Goal: Contribute content: Add original content to the website for others to see

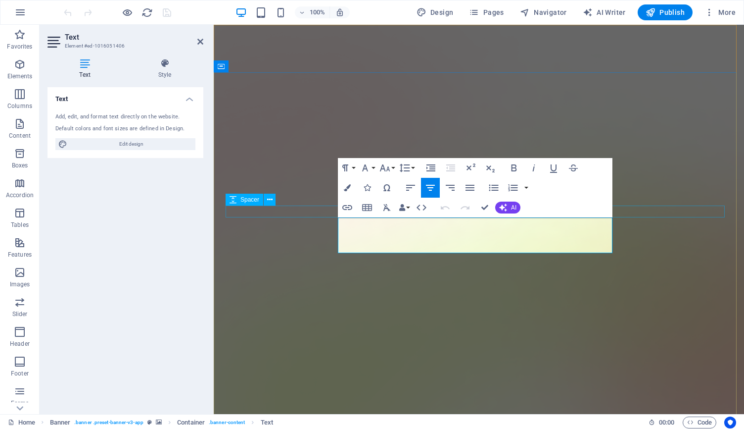
drag, startPoint x: 608, startPoint y: 249, endPoint x: 344, endPoint y: 211, distance: 266.5
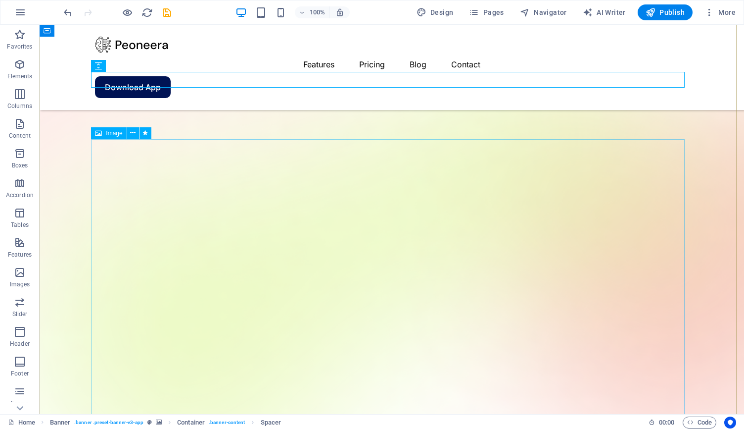
scroll to position [181, 0]
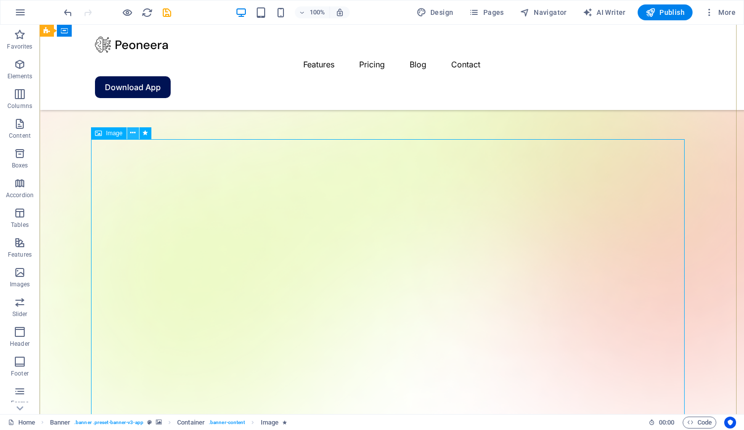
click at [129, 132] on button at bounding box center [133, 133] width 12 height 12
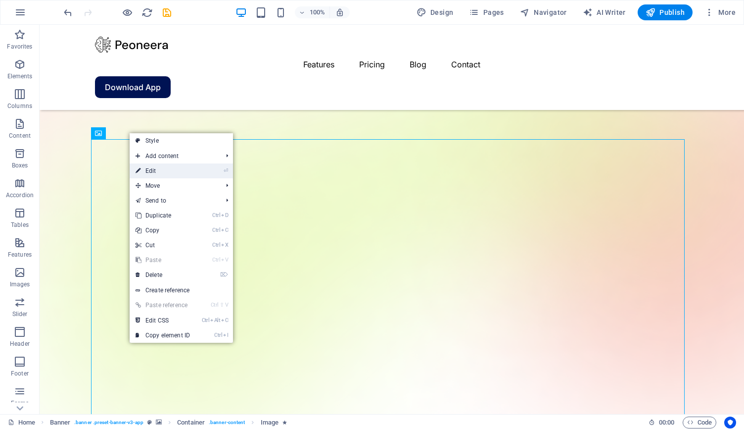
click at [149, 171] on link "⏎ Edit" at bounding box center [163, 170] width 66 height 15
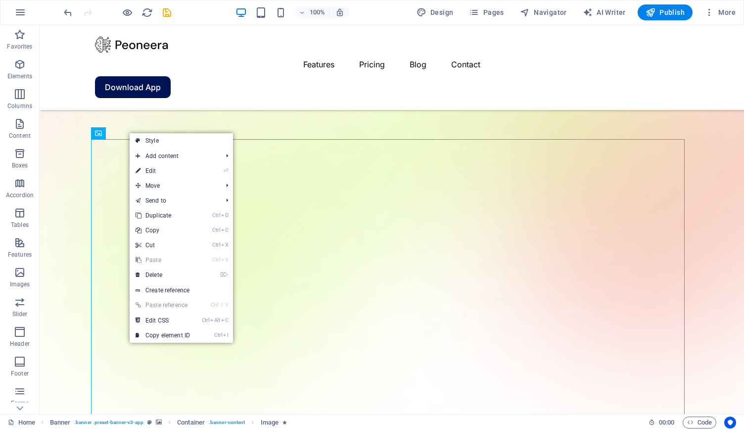
select select "%"
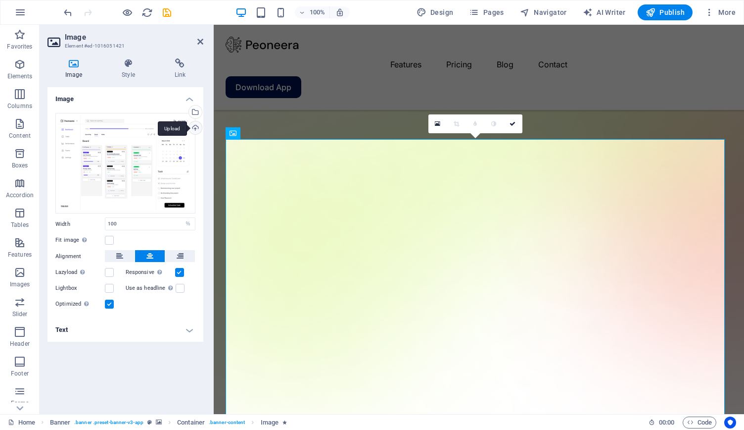
click at [200, 128] on div "Upload" at bounding box center [194, 128] width 15 height 15
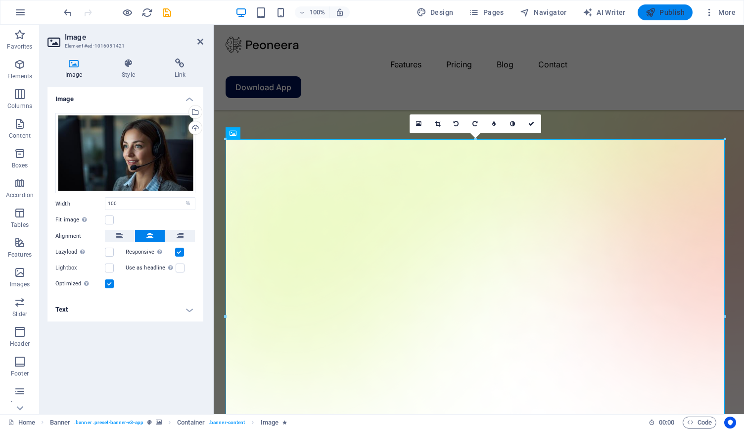
click at [661, 15] on span "Publish" at bounding box center [665, 12] width 39 height 10
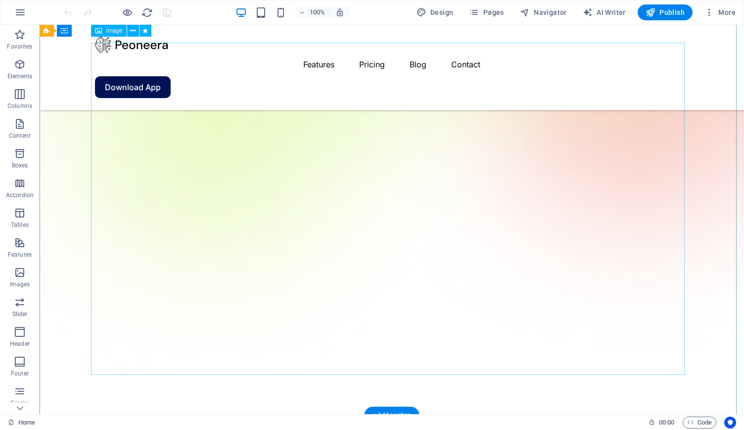
scroll to position [247, 0]
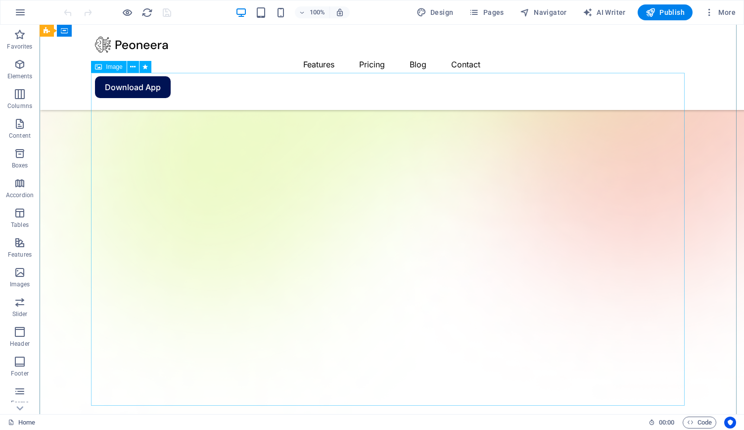
click at [114, 67] on span "Image" at bounding box center [114, 67] width 16 height 6
click at [132, 65] on icon at bounding box center [132, 67] width 5 height 10
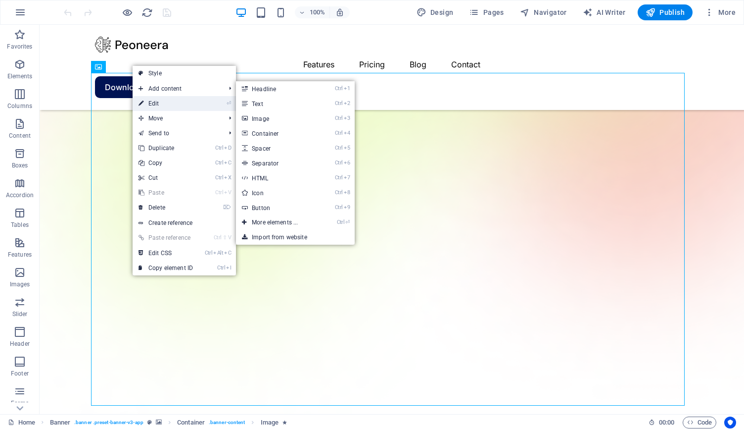
click at [162, 109] on link "⏎ Edit" at bounding box center [166, 103] width 66 height 15
select select "%"
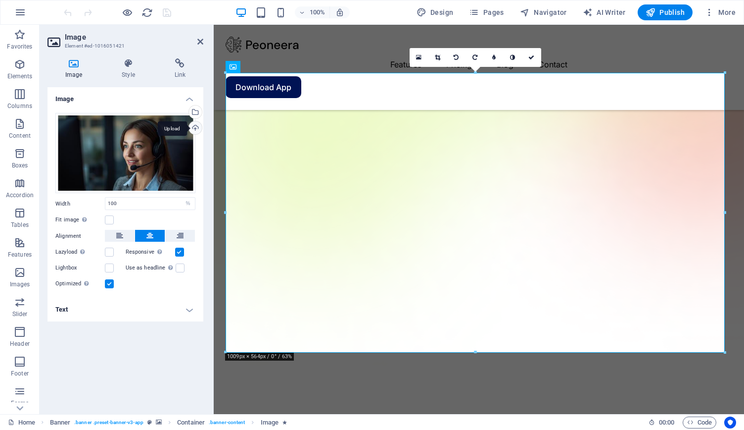
click at [196, 128] on div "Upload" at bounding box center [194, 128] width 15 height 15
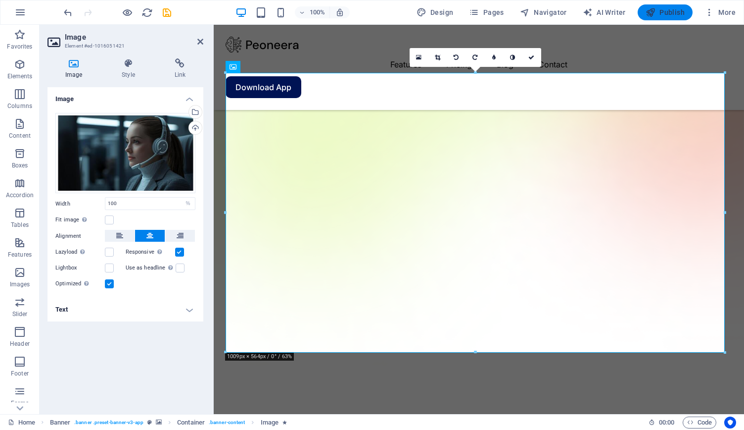
click at [657, 16] on span "Publish" at bounding box center [665, 12] width 39 height 10
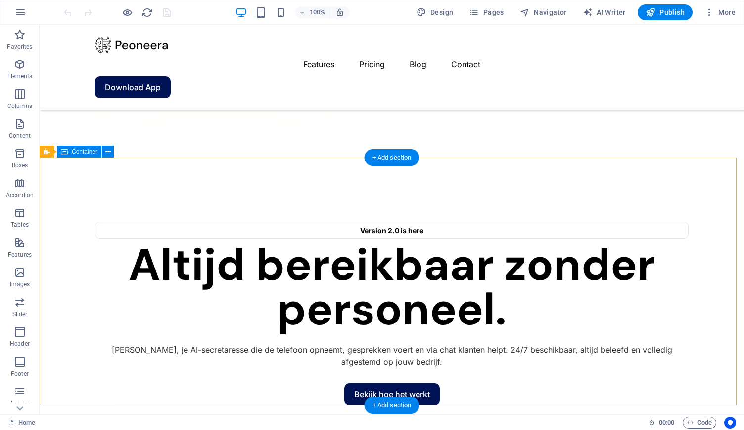
scroll to position [544, 0]
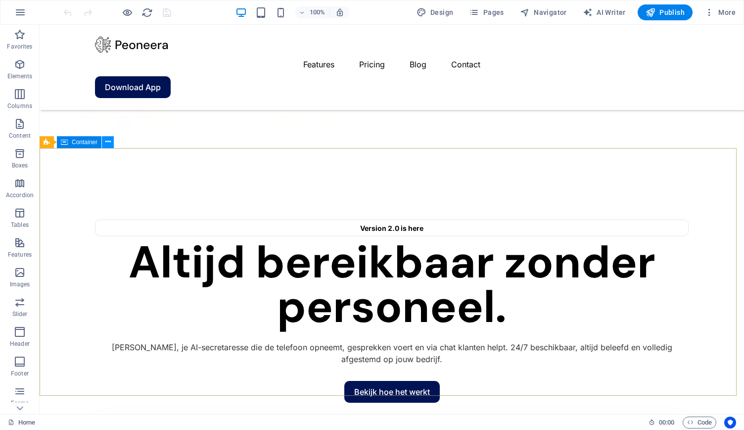
click at [111, 140] on button at bounding box center [108, 142] width 12 height 12
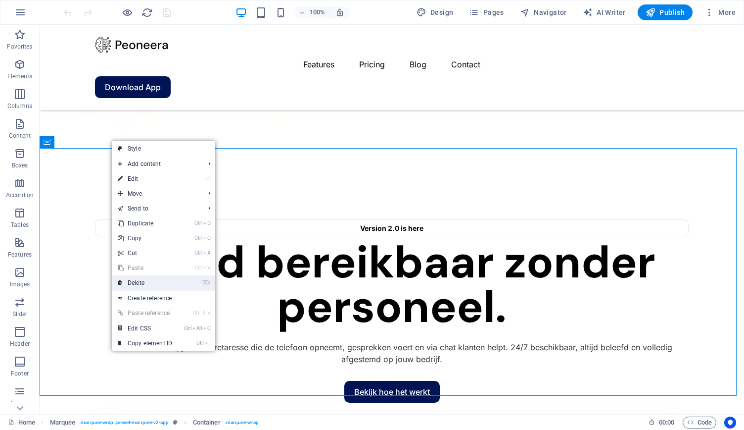
click at [132, 280] on link "⌦ Delete" at bounding box center [145, 282] width 66 height 15
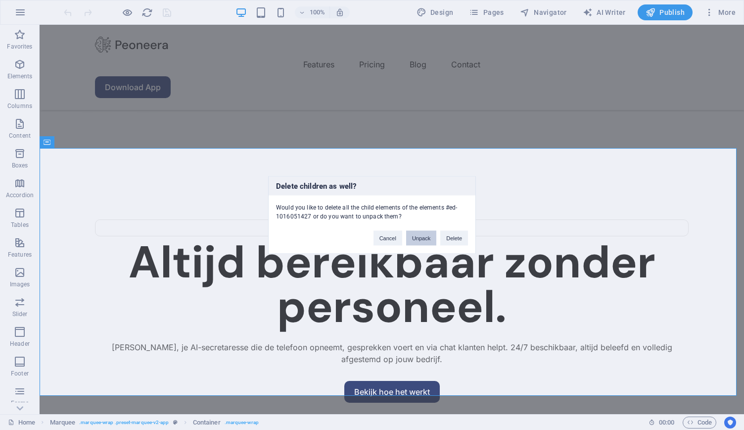
drag, startPoint x: 425, startPoint y: 234, endPoint x: 385, endPoint y: 209, distance: 46.7
click at [425, 234] on button "Unpack" at bounding box center [421, 238] width 30 height 15
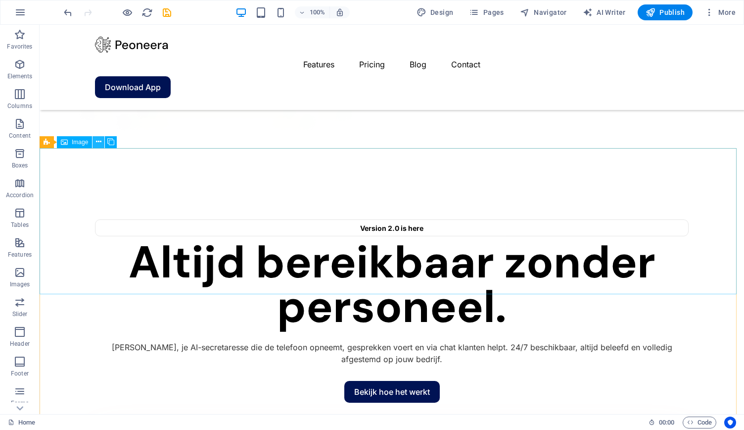
click at [97, 139] on icon at bounding box center [98, 142] width 5 height 10
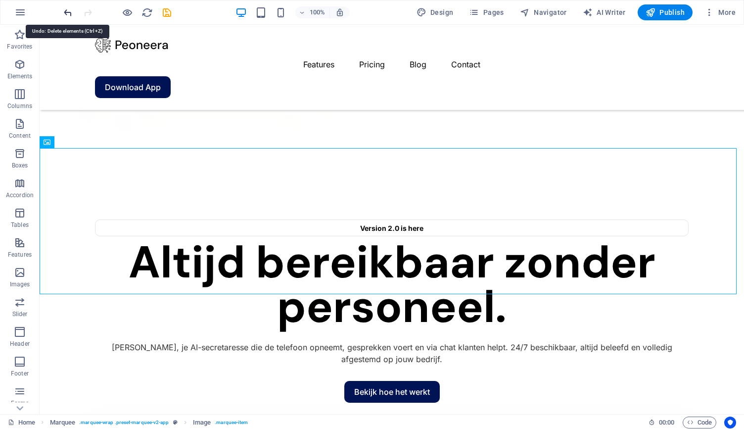
click at [67, 7] on icon "undo" at bounding box center [67, 12] width 11 height 11
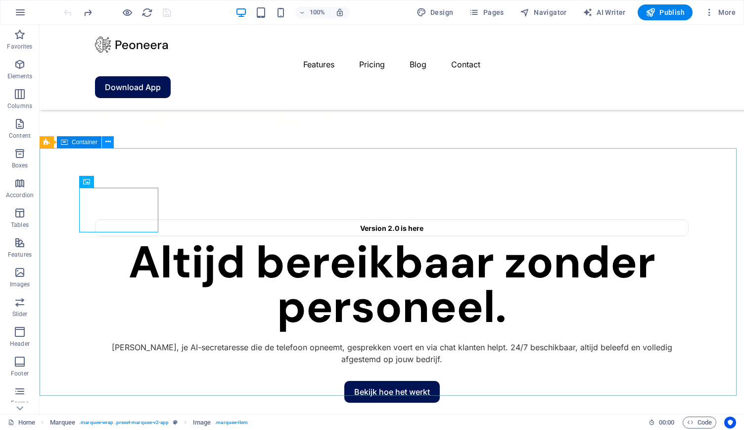
click at [105, 140] on icon at bounding box center [107, 142] width 5 height 10
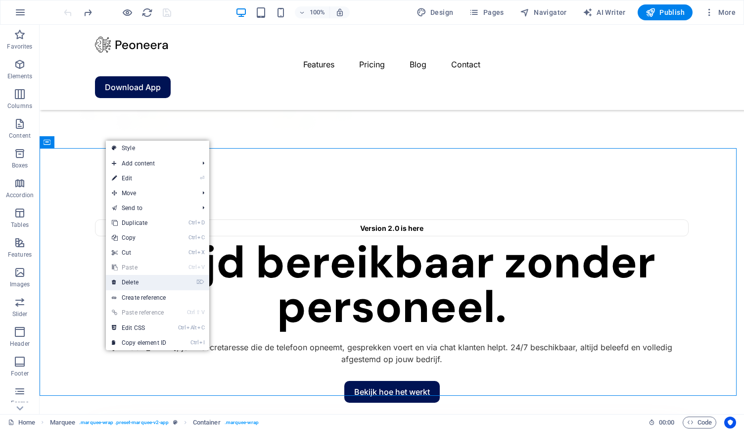
click at [141, 279] on link "⌦ Delete" at bounding box center [139, 282] width 66 height 15
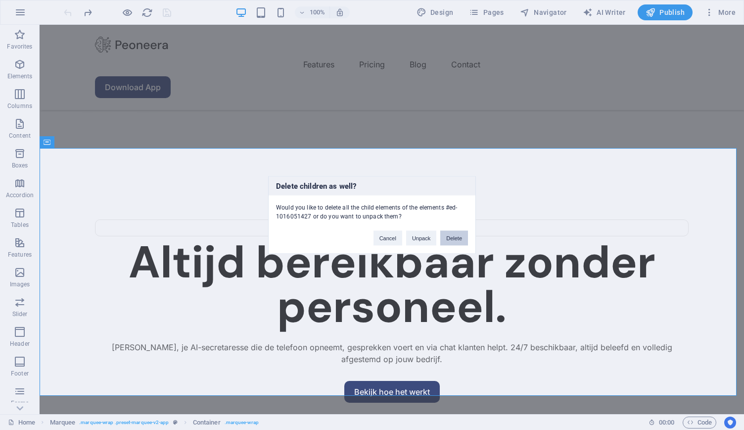
click at [457, 238] on button "Delete" at bounding box center [454, 238] width 28 height 15
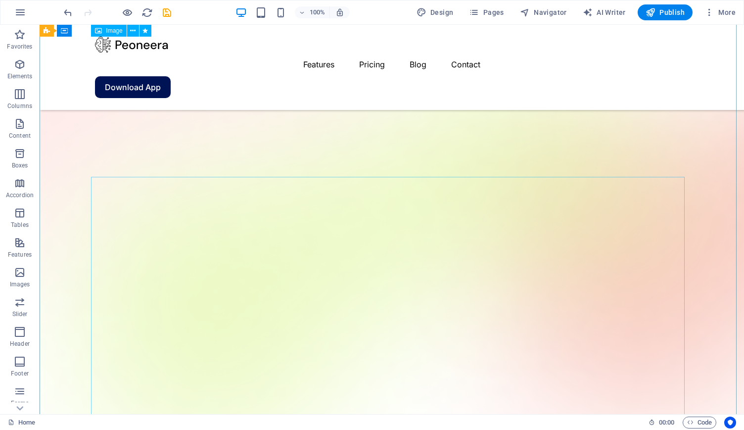
scroll to position [0, 0]
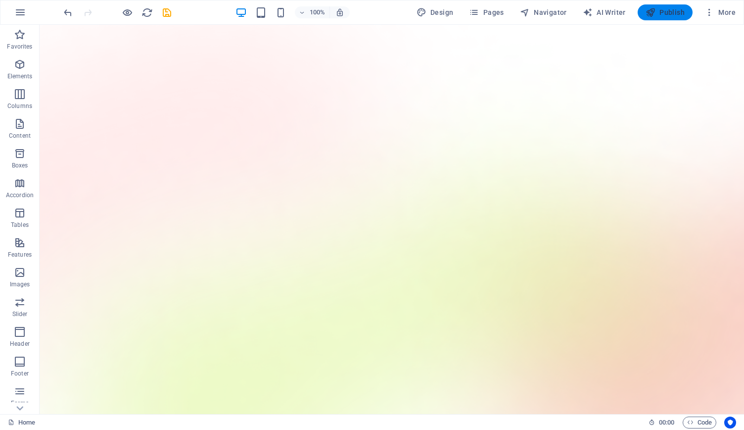
click at [656, 11] on icon "button" at bounding box center [651, 12] width 10 height 10
